Goal: Task Accomplishment & Management: Manage account settings

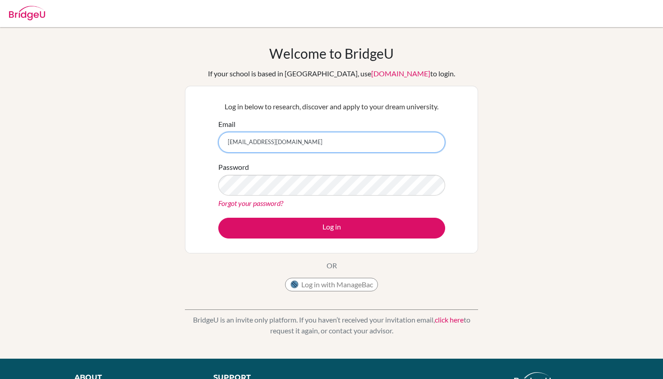
type input "[EMAIL_ADDRESS][DOMAIN_NAME]"
click at [262, 203] on link "Forgot your password?" at bounding box center [250, 203] width 65 height 9
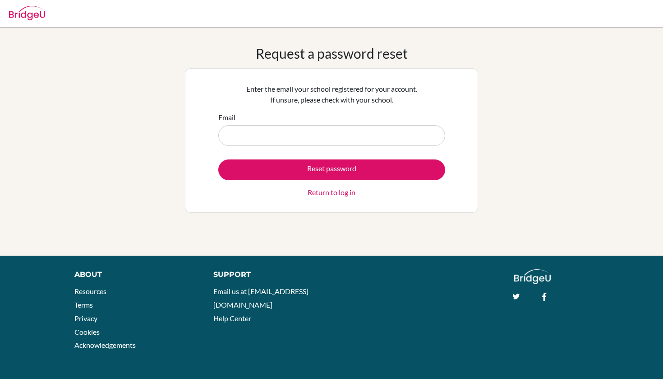
click at [251, 133] on input "Email" at bounding box center [331, 135] width 227 height 21
type input "auxanne.gakwaya@green"
click at [324, 194] on link "Return to log in" at bounding box center [332, 192] width 48 height 11
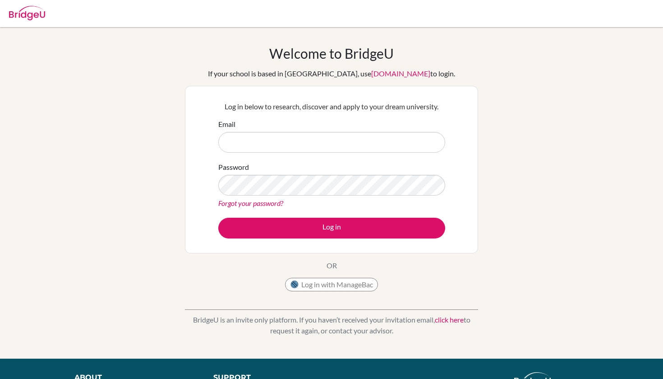
click at [456, 318] on link "click here" at bounding box center [449, 319] width 29 height 9
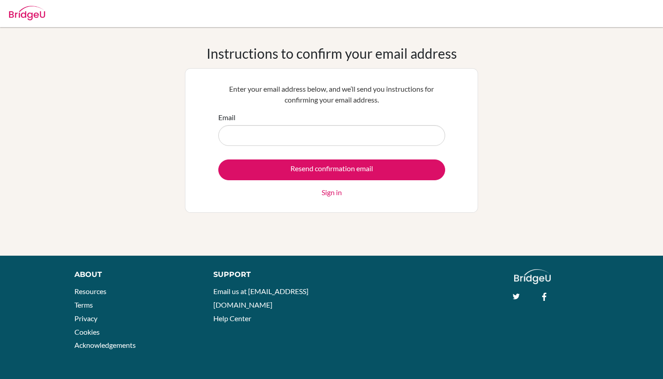
click at [253, 115] on div "Email" at bounding box center [331, 129] width 227 height 34
click at [251, 139] on input "Email" at bounding box center [331, 135] width 227 height 21
type input "g"
click at [22, 13] on img at bounding box center [27, 13] width 36 height 14
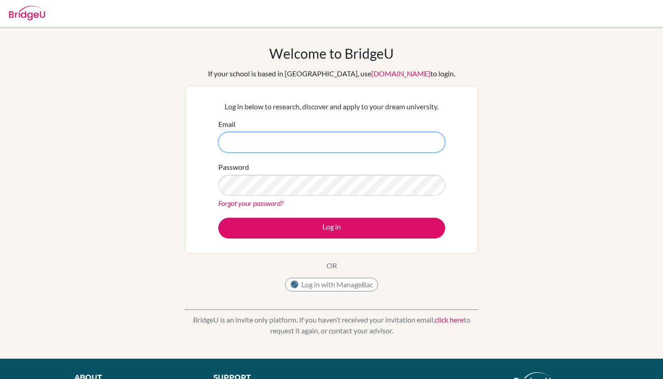
type input "[EMAIL_ADDRESS][DOMAIN_NAME]"
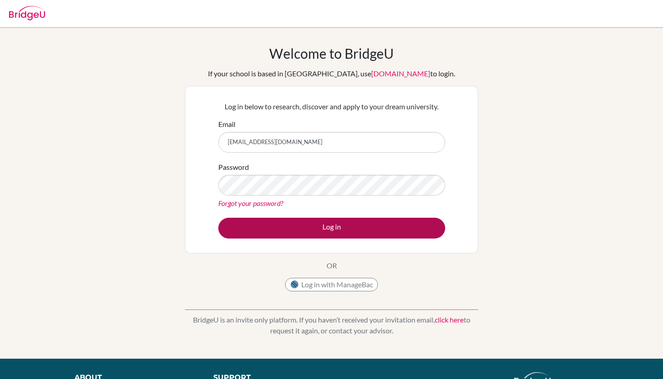
click at [329, 231] on button "Log in" at bounding box center [331, 227] width 227 height 21
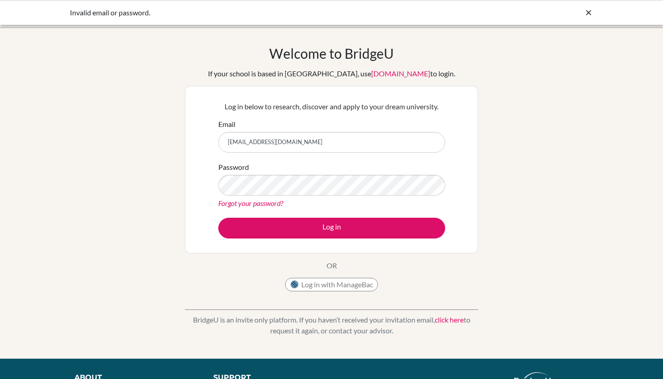
click at [262, 202] on link "Forgot your password?" at bounding box center [250, 203] width 65 height 9
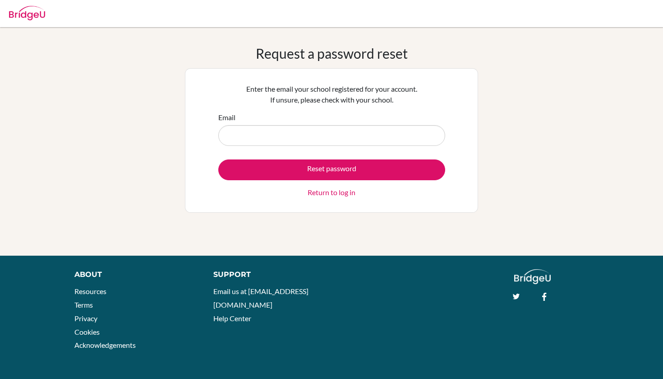
click at [263, 135] on input "Email" at bounding box center [331, 135] width 227 height 21
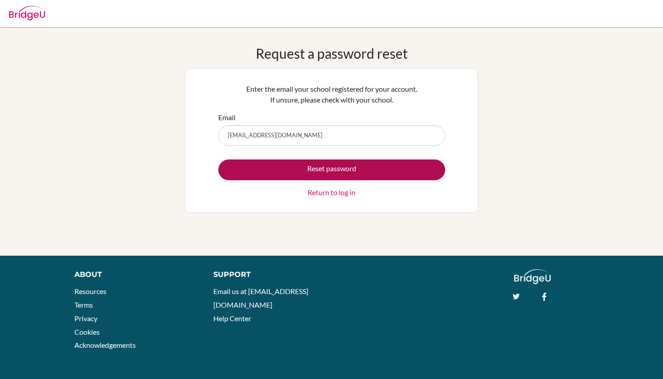
type input "[EMAIL_ADDRESS][DOMAIN_NAME]"
click at [261, 176] on button "Reset password" at bounding box center [331, 169] width 227 height 21
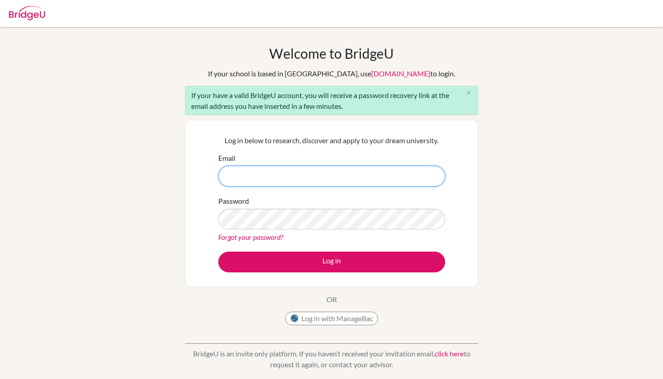
type input "[EMAIL_ADDRESS][DOMAIN_NAME]"
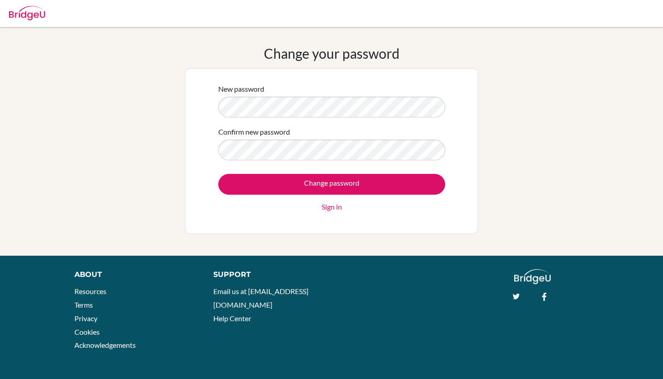
click at [419, 123] on form "New password Confirm new password Change password Sign in" at bounding box center [331, 147] width 227 height 129
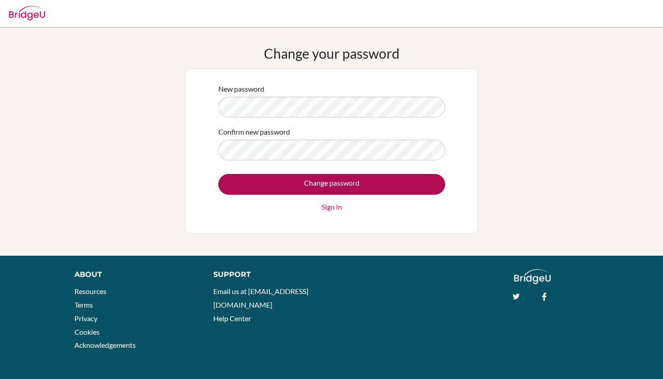
click at [327, 186] on input "Change password" at bounding box center [331, 184] width 227 height 21
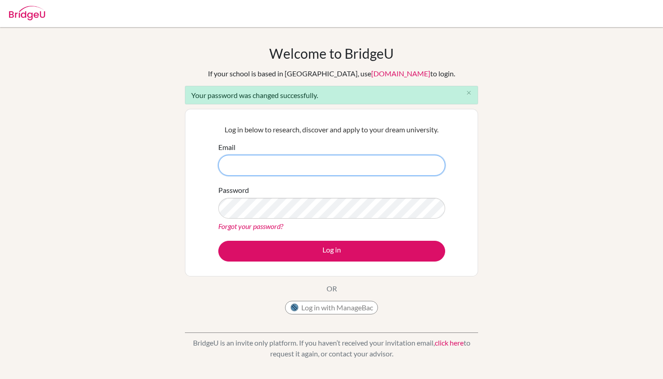
type input "[EMAIL_ADDRESS][DOMAIN_NAME]"
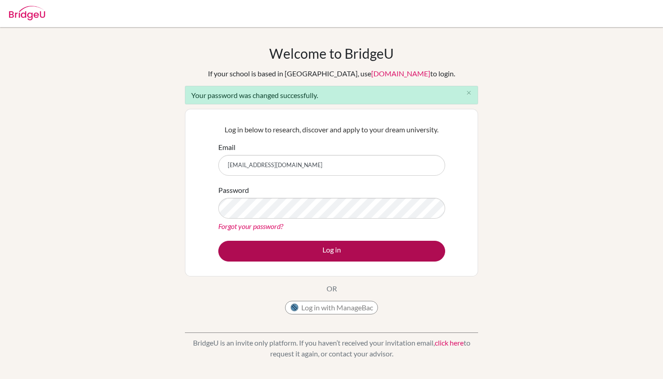
click at [312, 252] on button "Log in" at bounding box center [331, 250] width 227 height 21
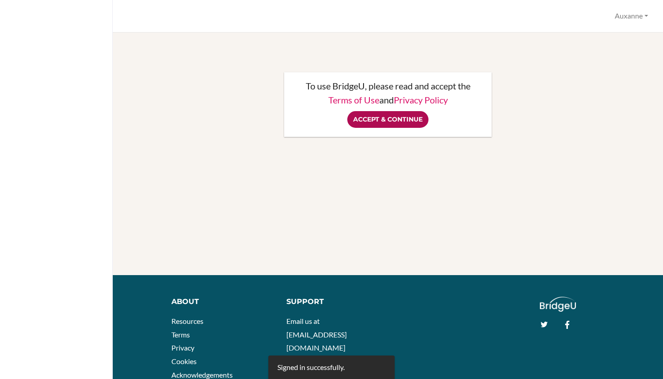
click at [390, 120] on input "Accept & Continue" at bounding box center [387, 119] width 81 height 17
